Goal: Task Accomplishment & Management: Use online tool/utility

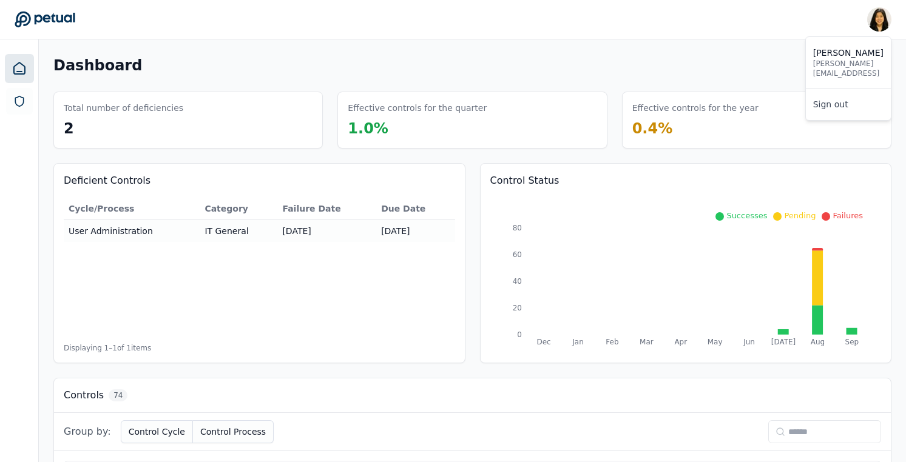
click at [860, 67] on p "[PERSON_NAME][EMAIL_ADDRESS]" at bounding box center [848, 68] width 70 height 19
click at [862, 65] on button "Add Control" at bounding box center [851, 65] width 80 height 23
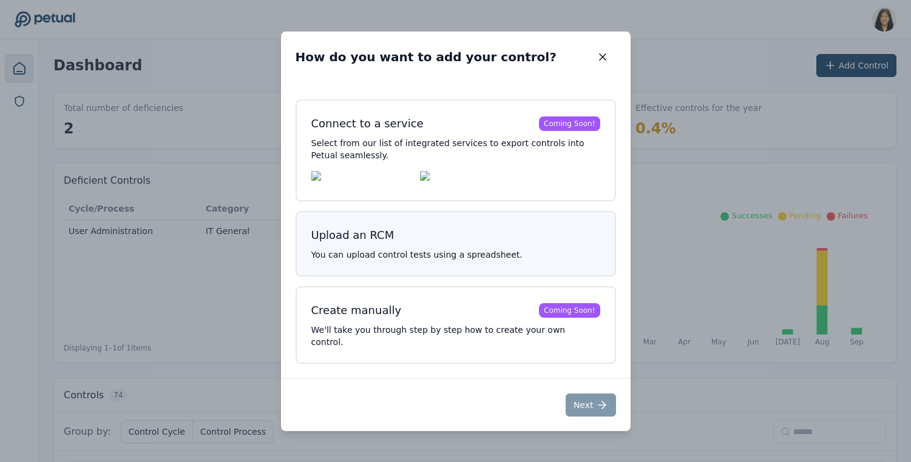
click at [404, 259] on p "You can upload control tests using a spreadsheet." at bounding box center [455, 255] width 289 height 12
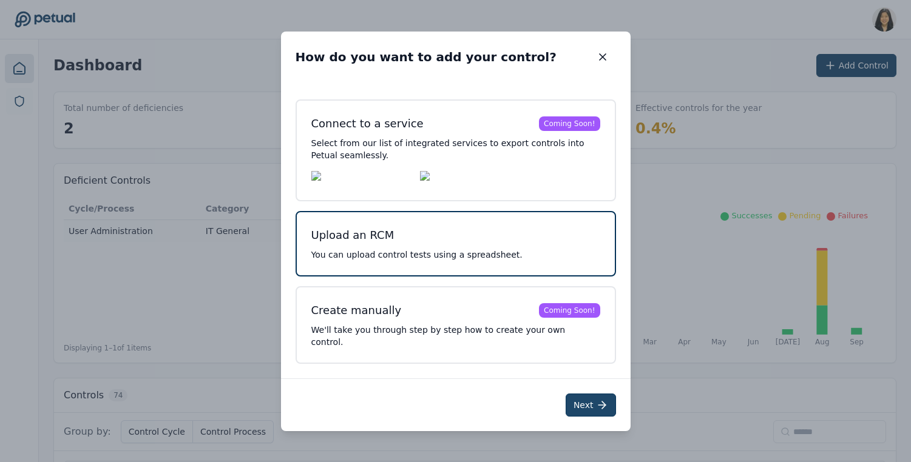
click at [599, 402] on icon at bounding box center [602, 405] width 12 height 12
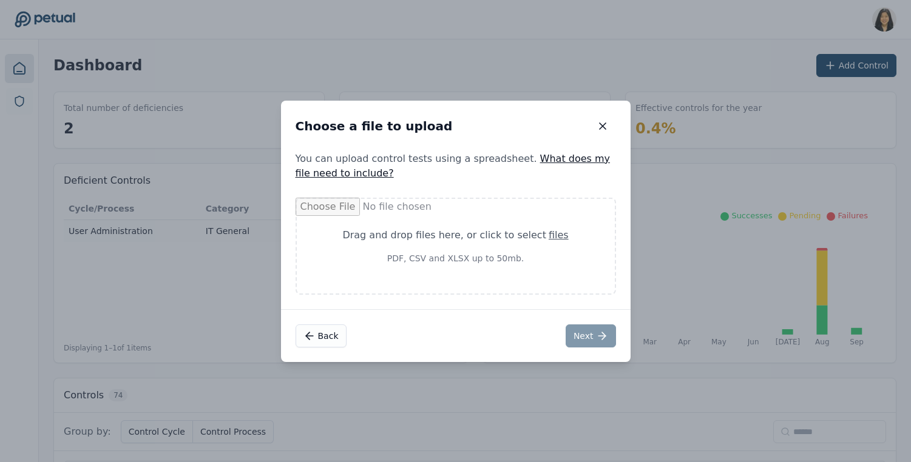
click at [553, 160] on link "What does my file need to include?" at bounding box center [453, 166] width 315 height 26
click at [311, 337] on icon at bounding box center [309, 336] width 12 height 12
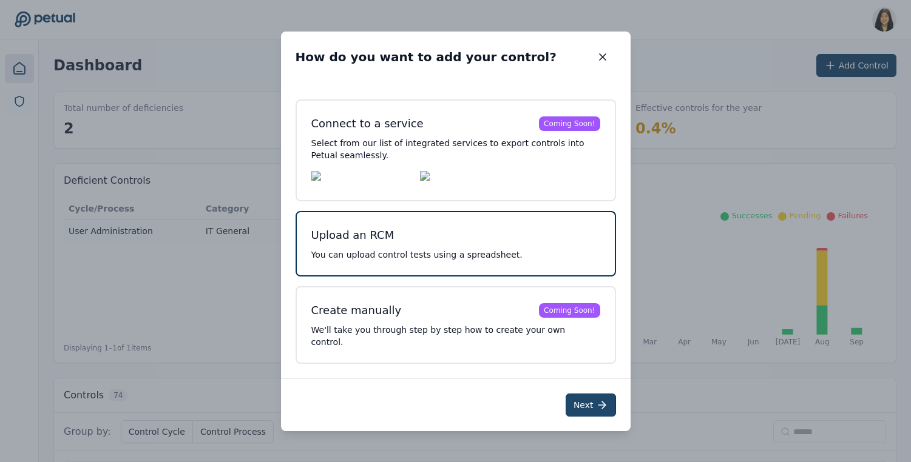
click at [603, 406] on icon at bounding box center [602, 405] width 12 height 12
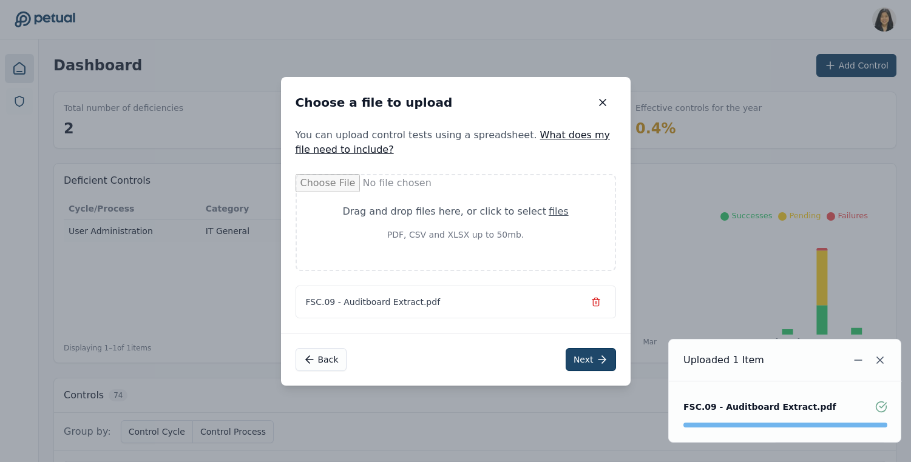
click at [589, 359] on button "Next" at bounding box center [591, 359] width 50 height 23
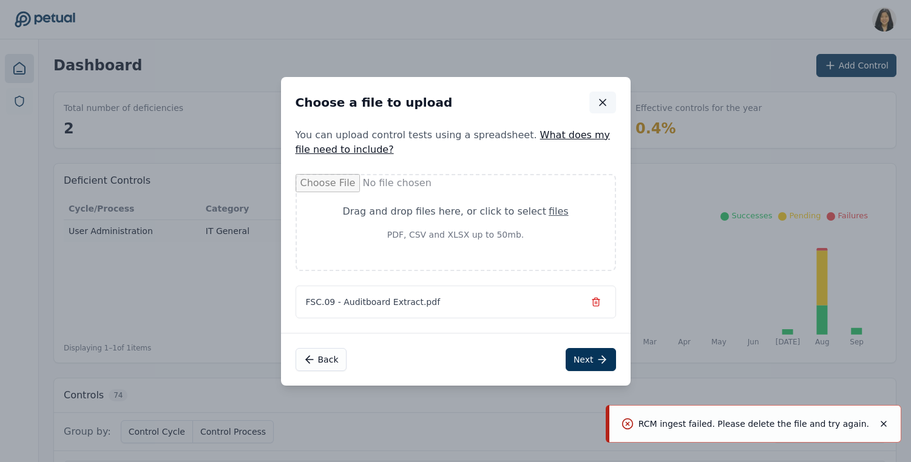
click at [600, 100] on icon "button" at bounding box center [603, 103] width 6 height 6
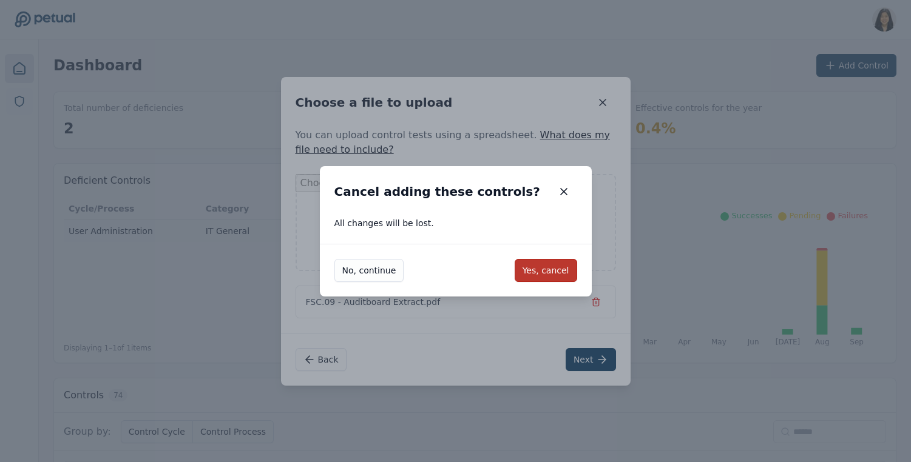
click at [530, 267] on button "Yes, cancel" at bounding box center [546, 270] width 63 height 23
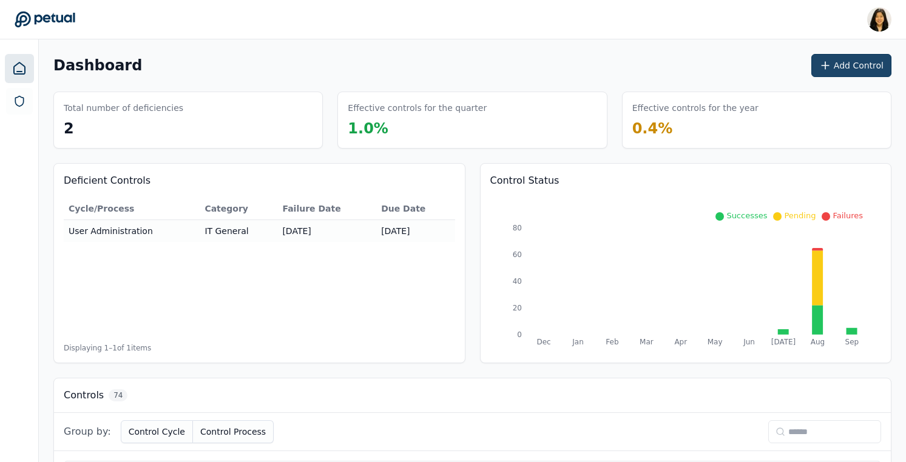
click at [847, 59] on button "Add Control" at bounding box center [851, 65] width 80 height 23
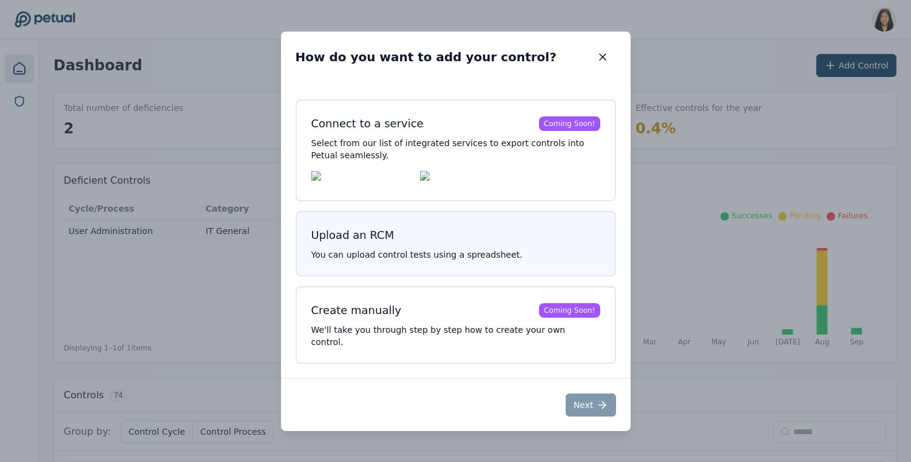
click at [516, 253] on button "Upload an RCM You can upload control tests using a spreadsheet." at bounding box center [456, 244] width 320 height 66
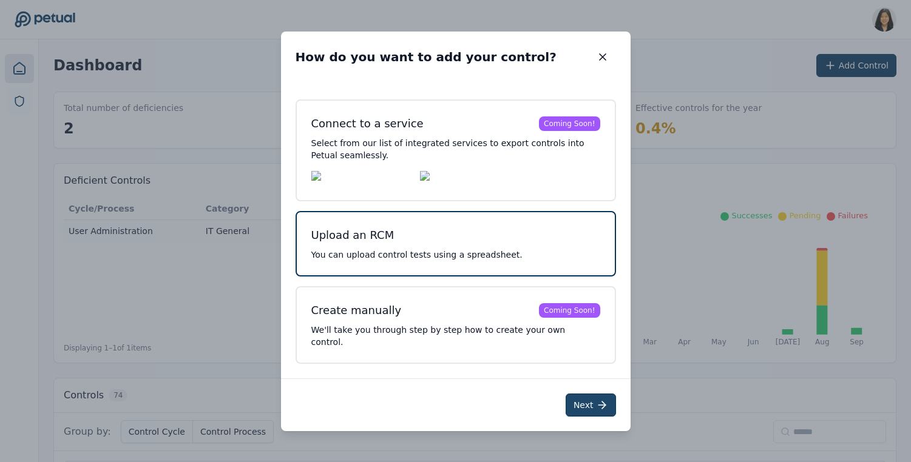
click at [580, 396] on button "Next" at bounding box center [591, 405] width 50 height 23
